Goal: Task Accomplishment & Management: Complete application form

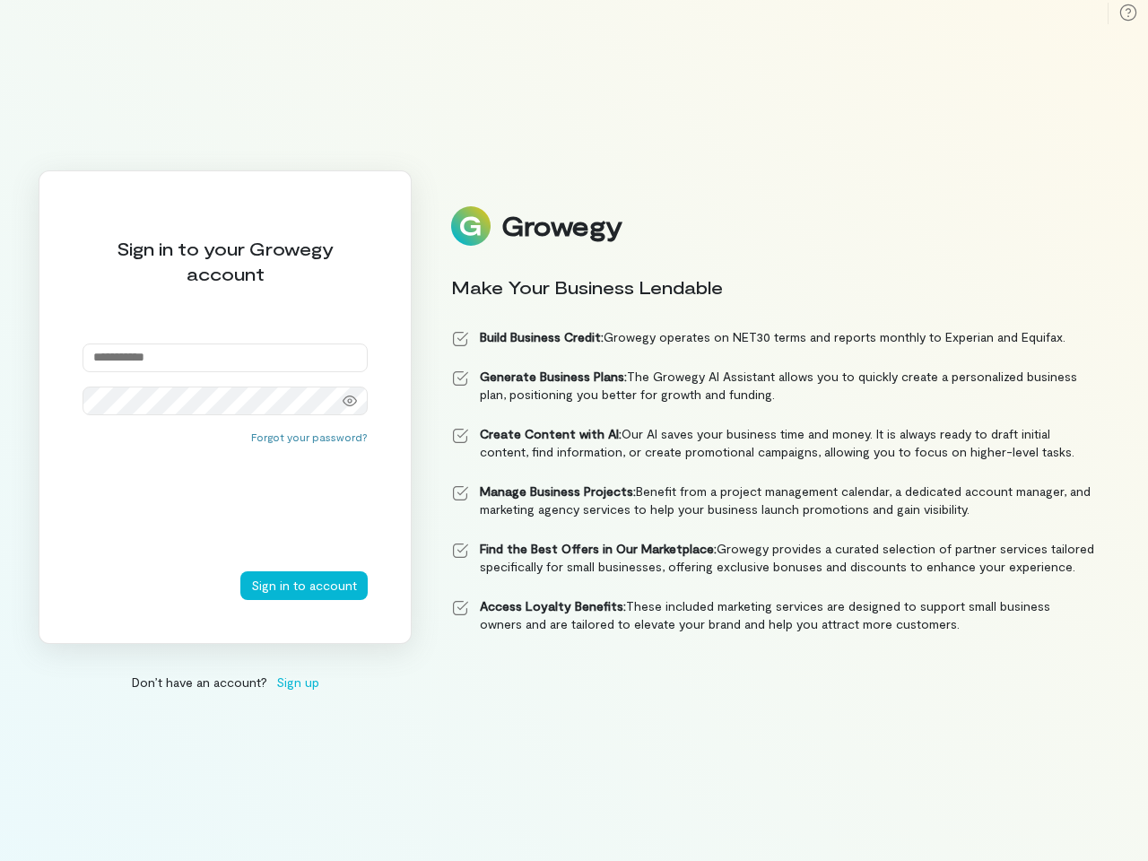
click at [574, 430] on strong "Create Content with AI:" at bounding box center [551, 433] width 142 height 15
click at [350, 401] on icon at bounding box center [349, 401] width 14 height 14
click at [313, 437] on button "Forgot your password?" at bounding box center [309, 436] width 117 height 14
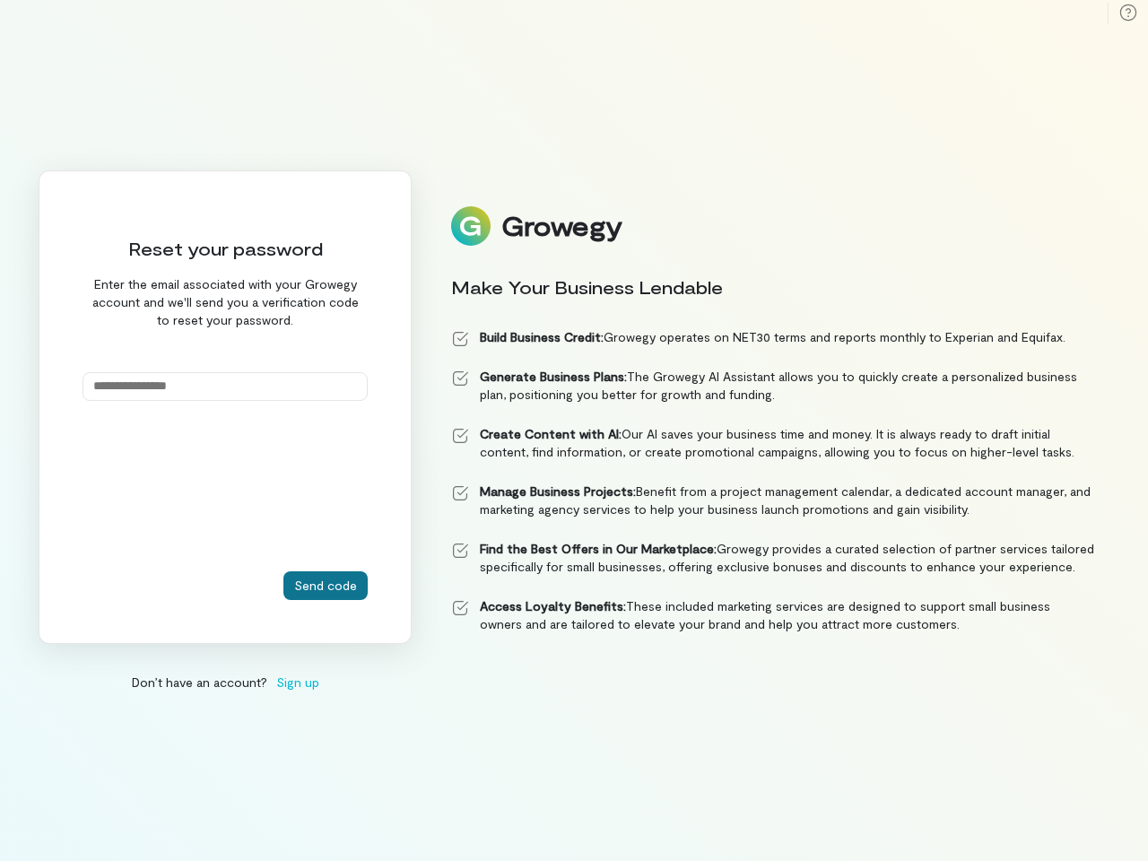
click at [306, 585] on button "Send code" at bounding box center [325, 585] width 84 height 29
click at [225, 681] on div "Don’t have an account? Sign up" at bounding box center [225, 681] width 373 height 19
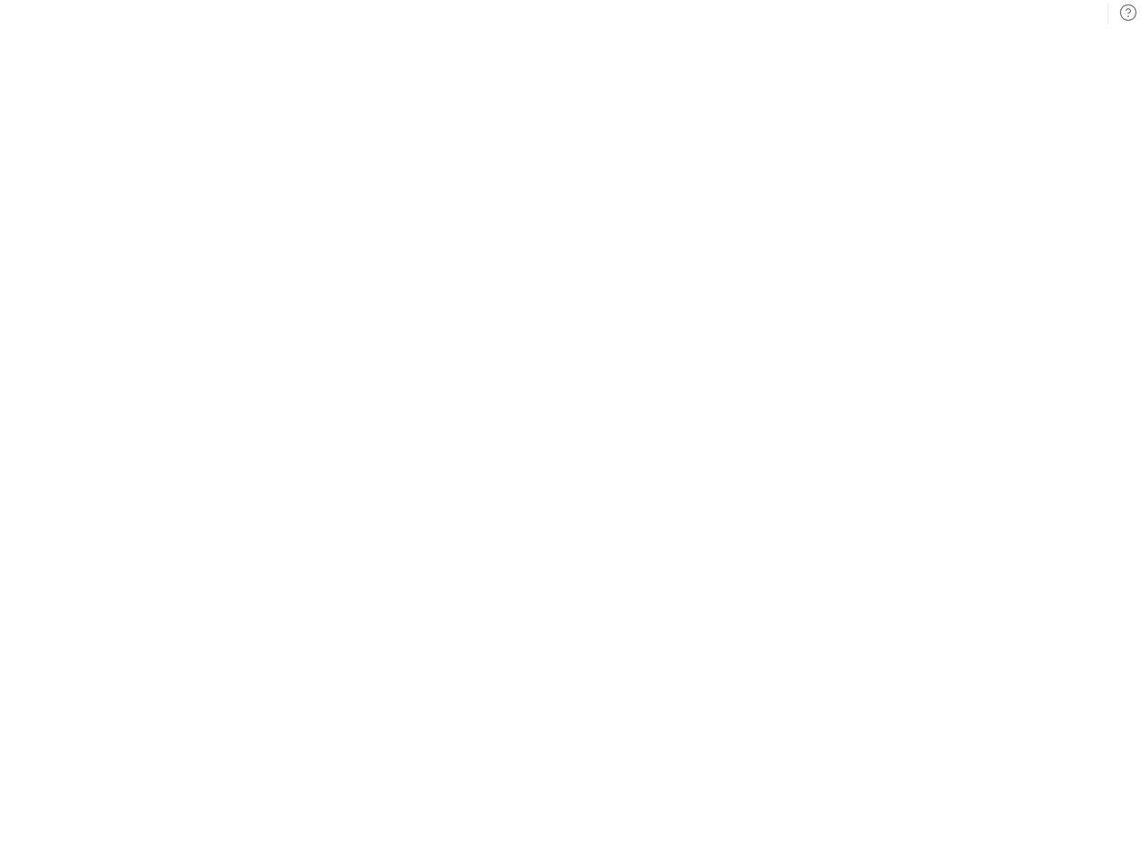
click at [1128, 13] on icon at bounding box center [1128, 13] width 18 height 18
